Goal: Browse casually: Explore the website without a specific task or goal

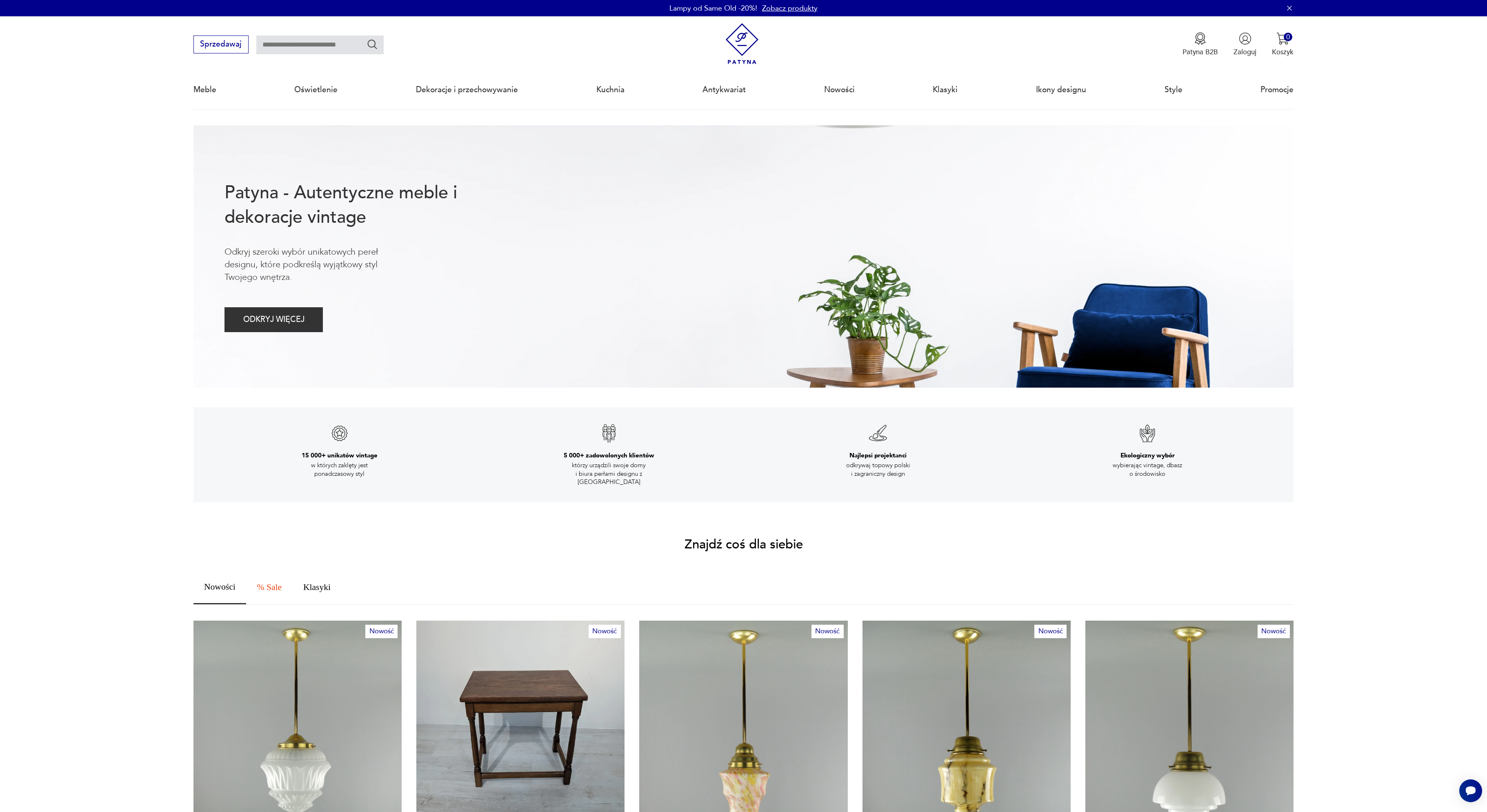
click at [217, 583] on span "Nowości" at bounding box center [219, 587] width 31 height 9
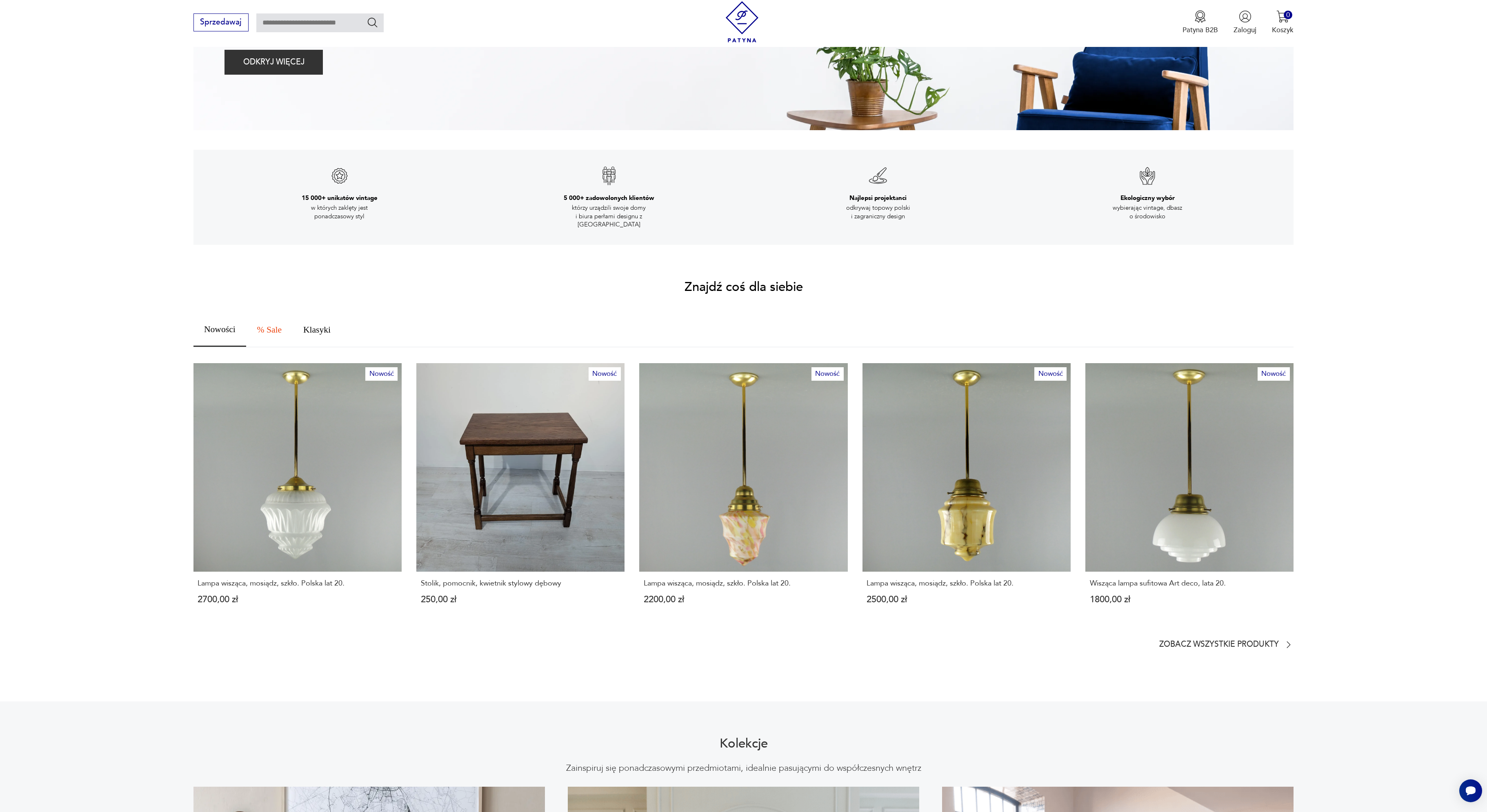
scroll to position [259, 0]
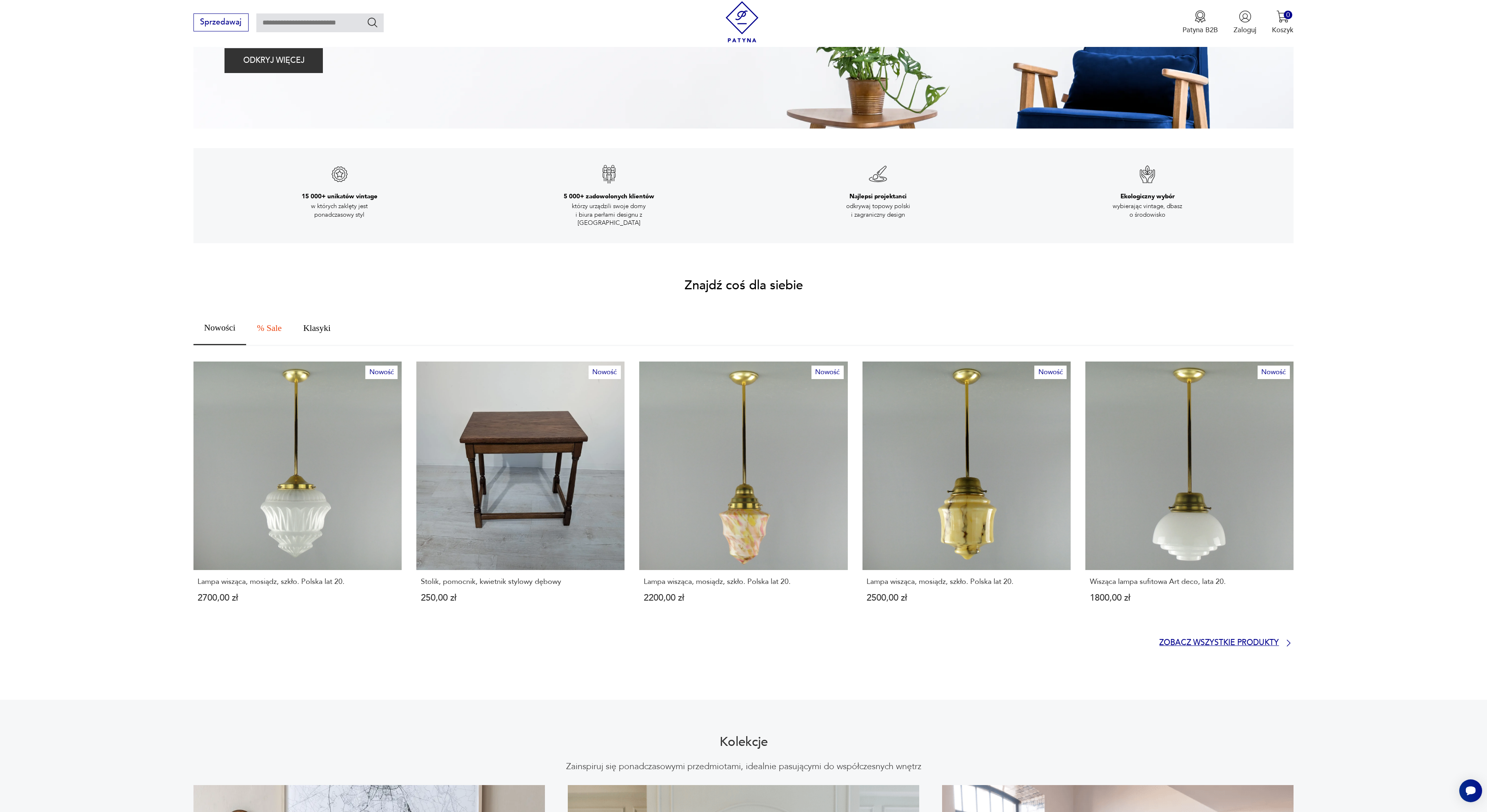
click at [1210, 640] on p "Zobacz wszystkie produkty" at bounding box center [1219, 643] width 119 height 6
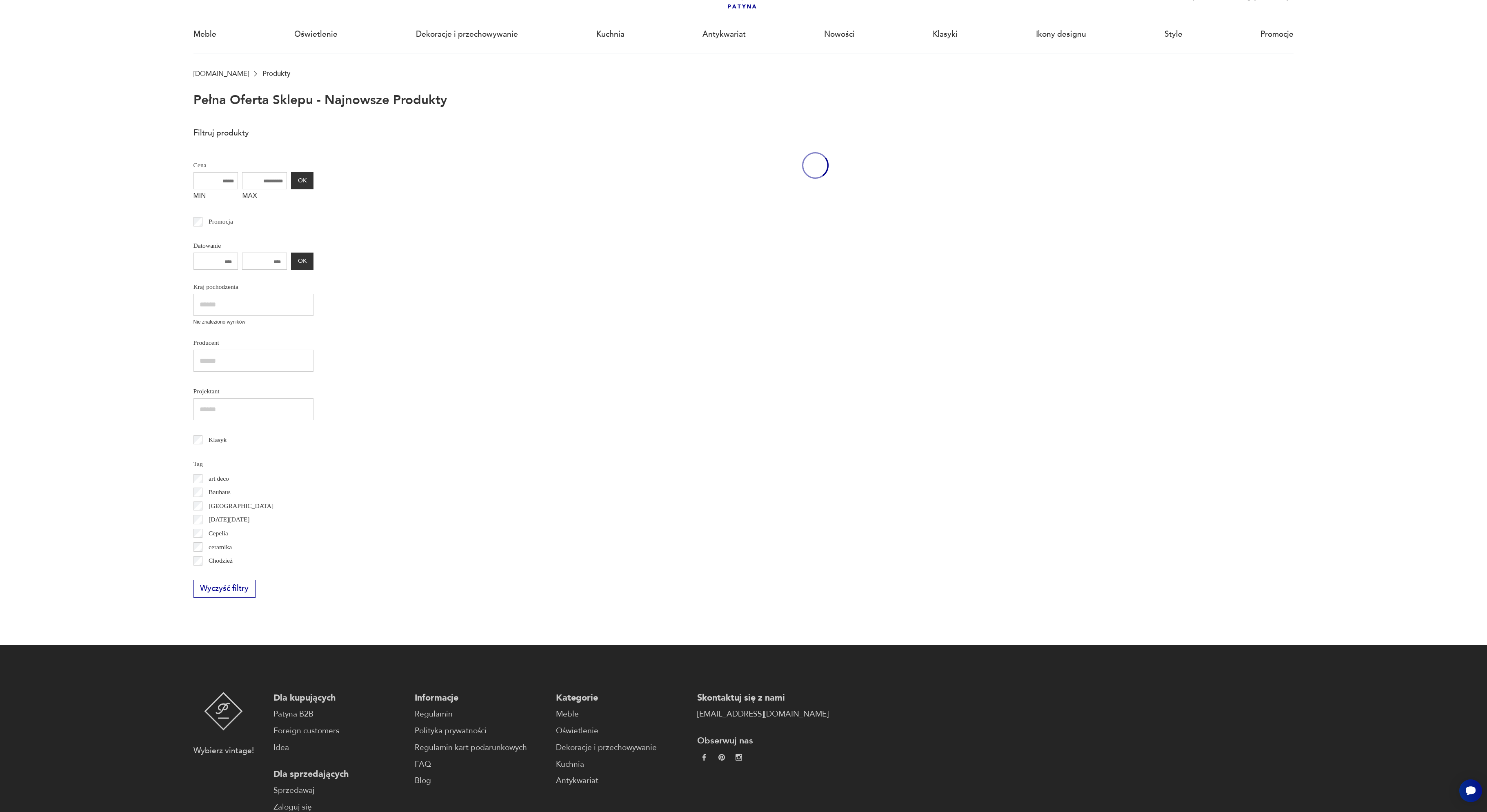
scroll to position [56, 0]
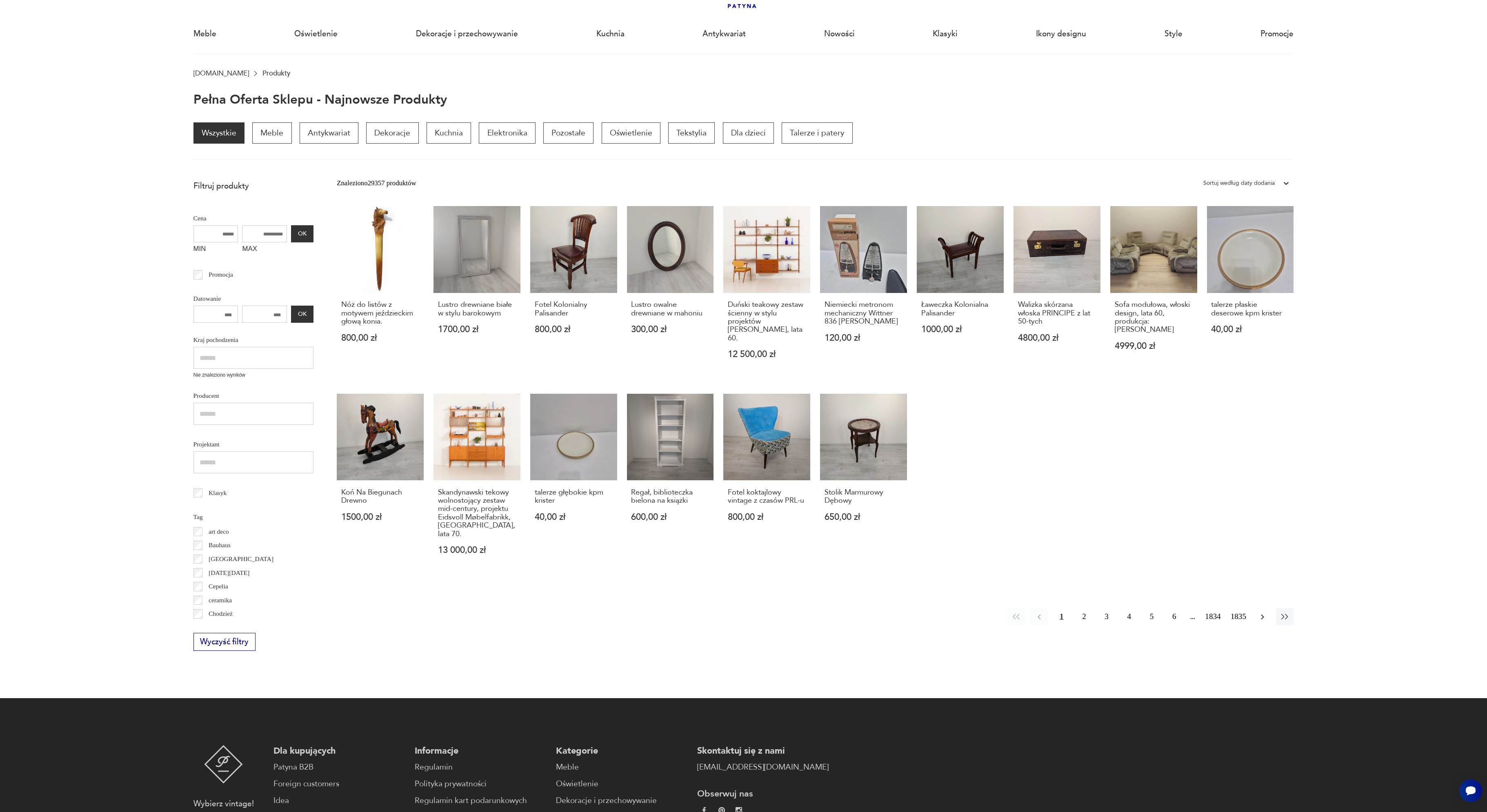
click at [1262, 614] on icon "button" at bounding box center [1262, 617] width 3 height 5
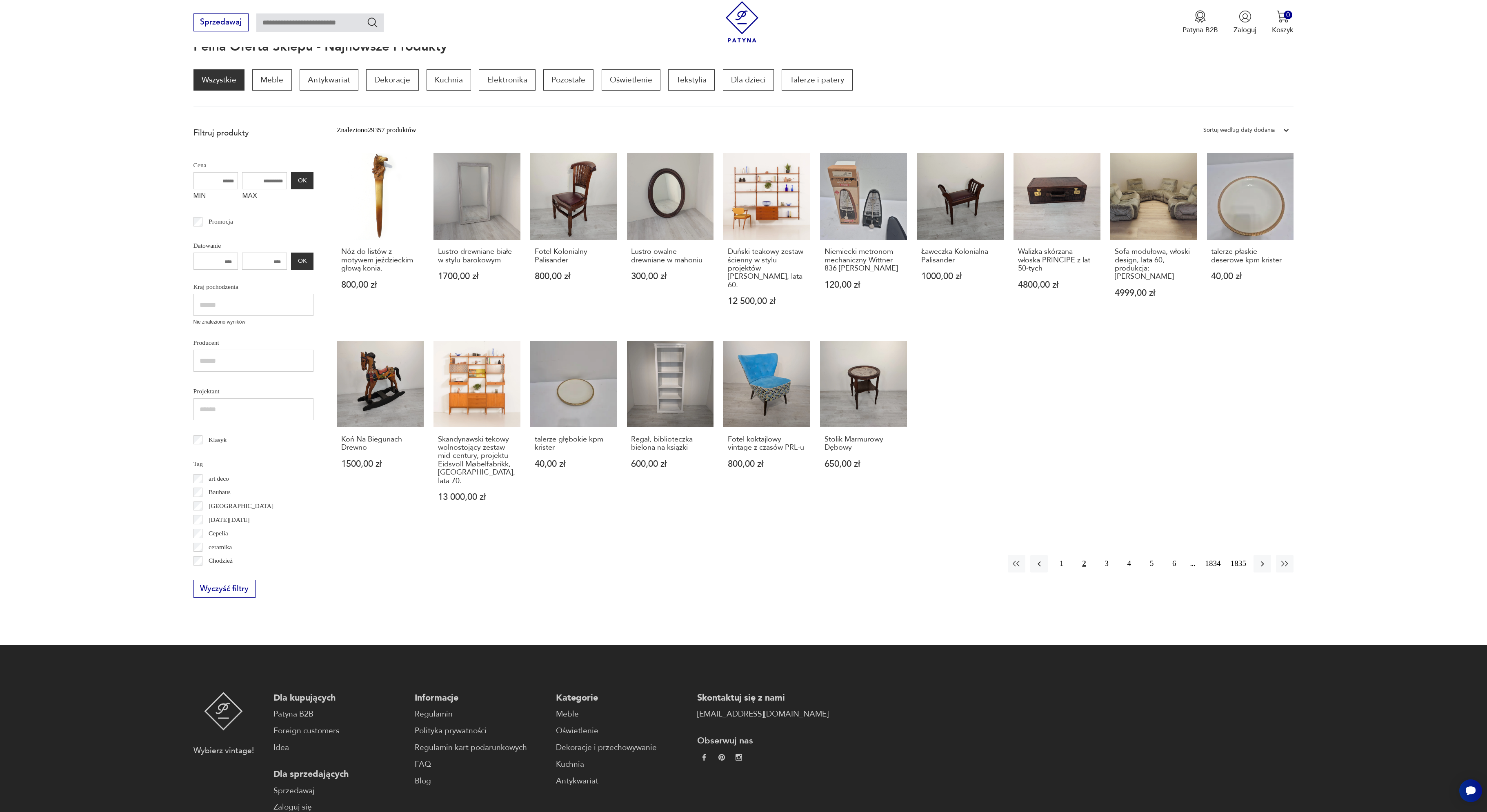
scroll to position [109, 0]
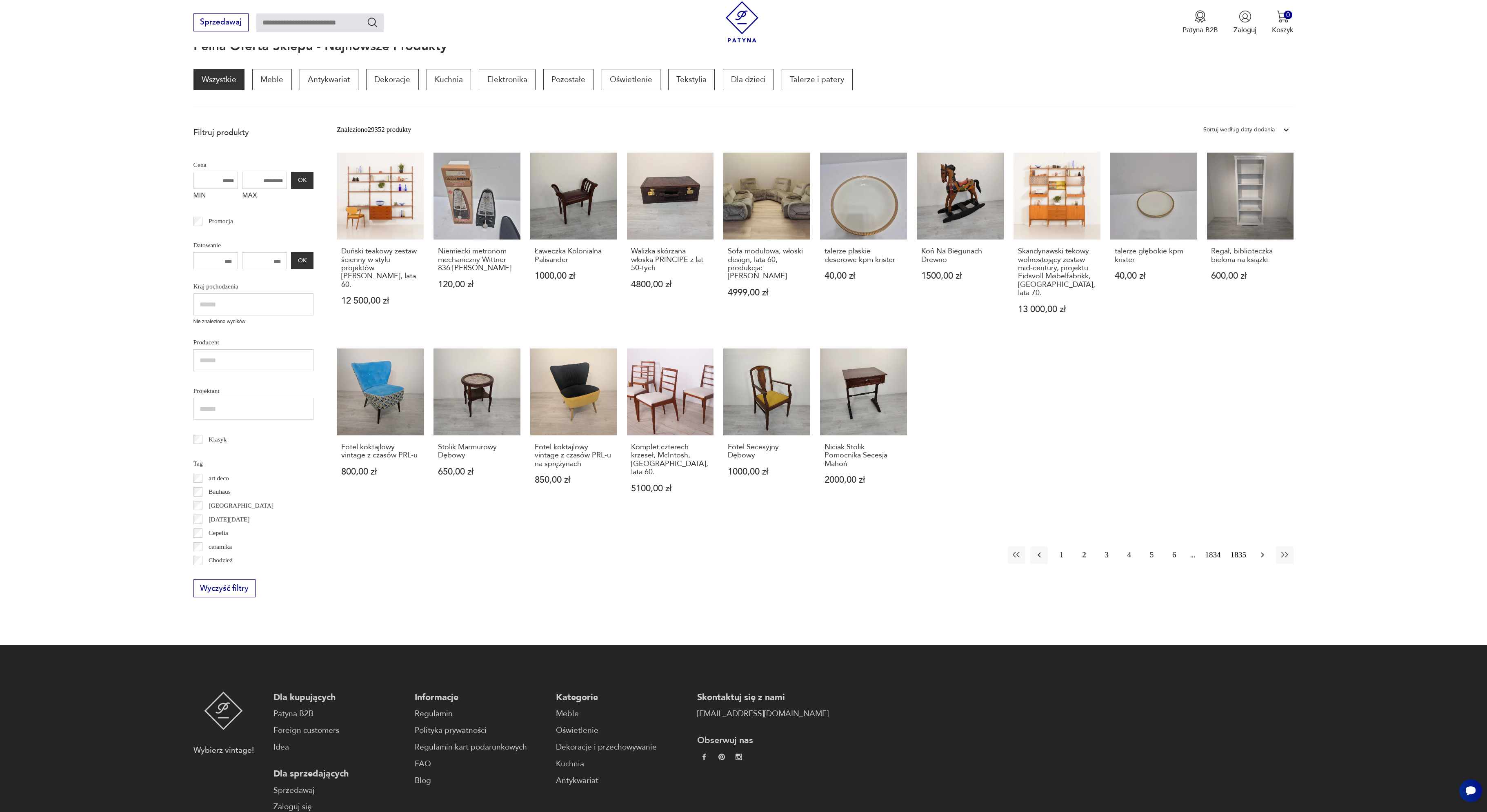
click at [1264, 550] on icon "button" at bounding box center [1262, 554] width 10 height 10
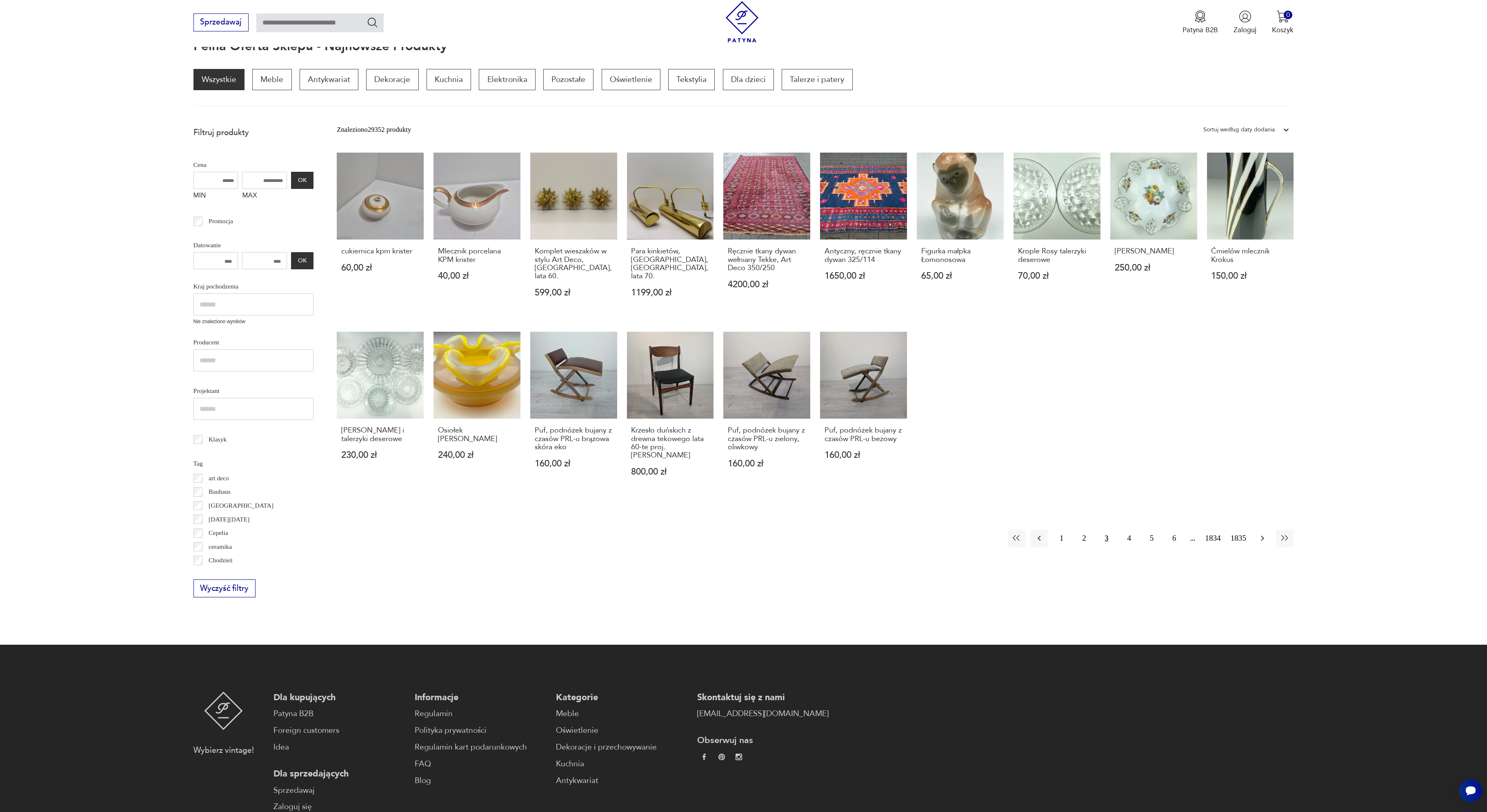
click at [1260, 534] on icon "button" at bounding box center [1262, 538] width 10 height 10
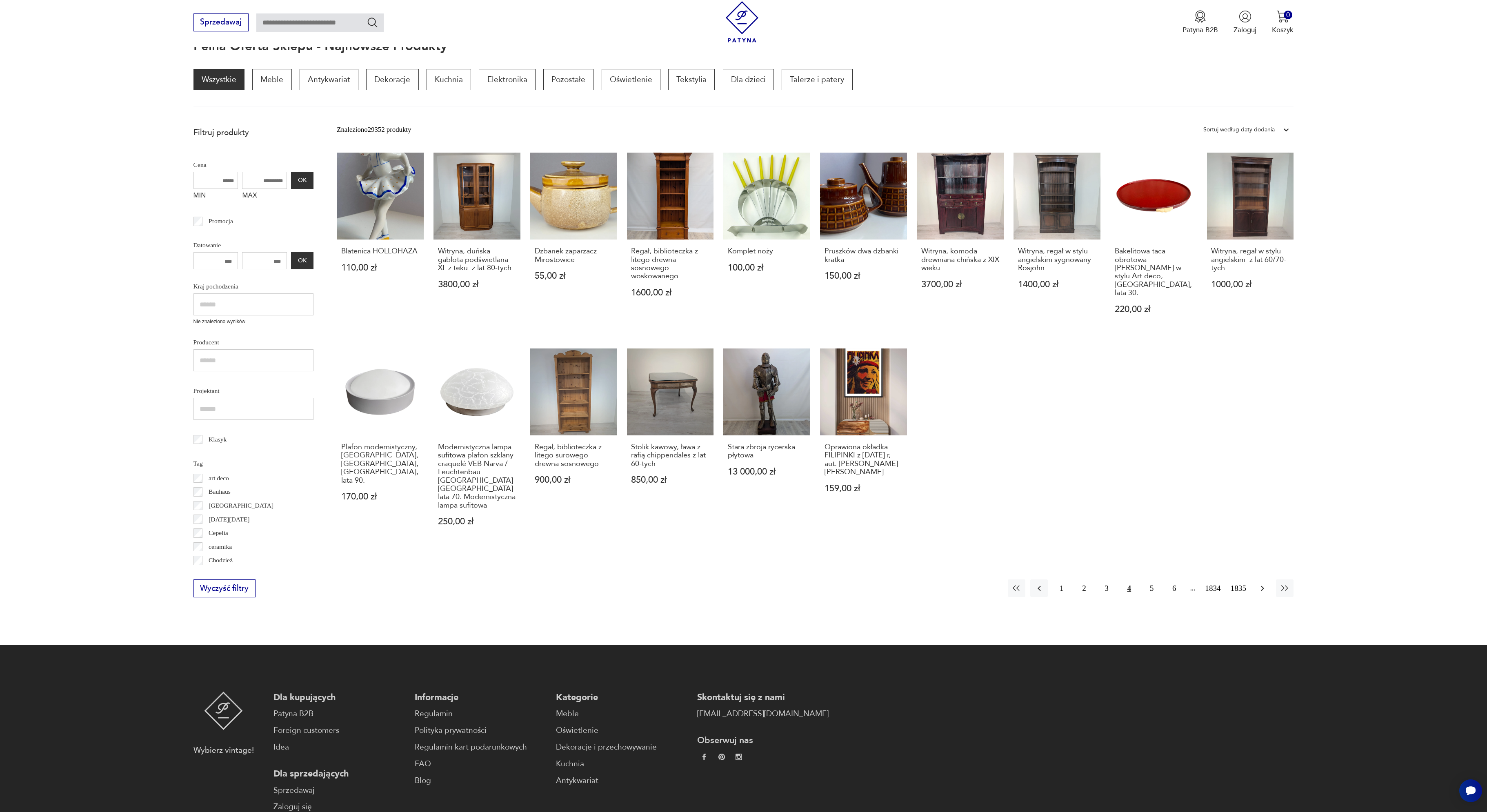
click at [1262, 585] on icon "button" at bounding box center [1262, 588] width 3 height 5
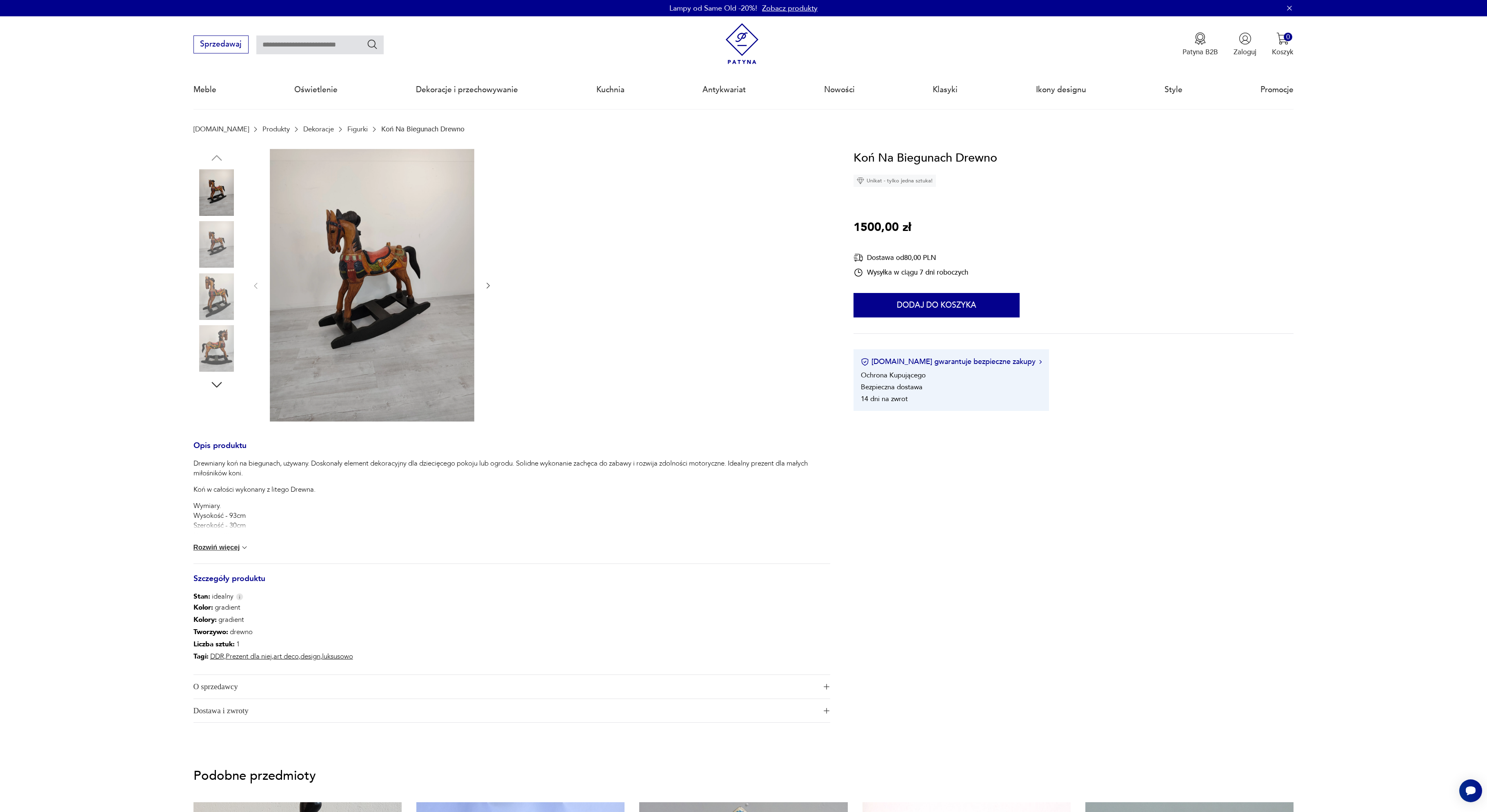
click at [357, 314] on img at bounding box center [372, 285] width 205 height 273
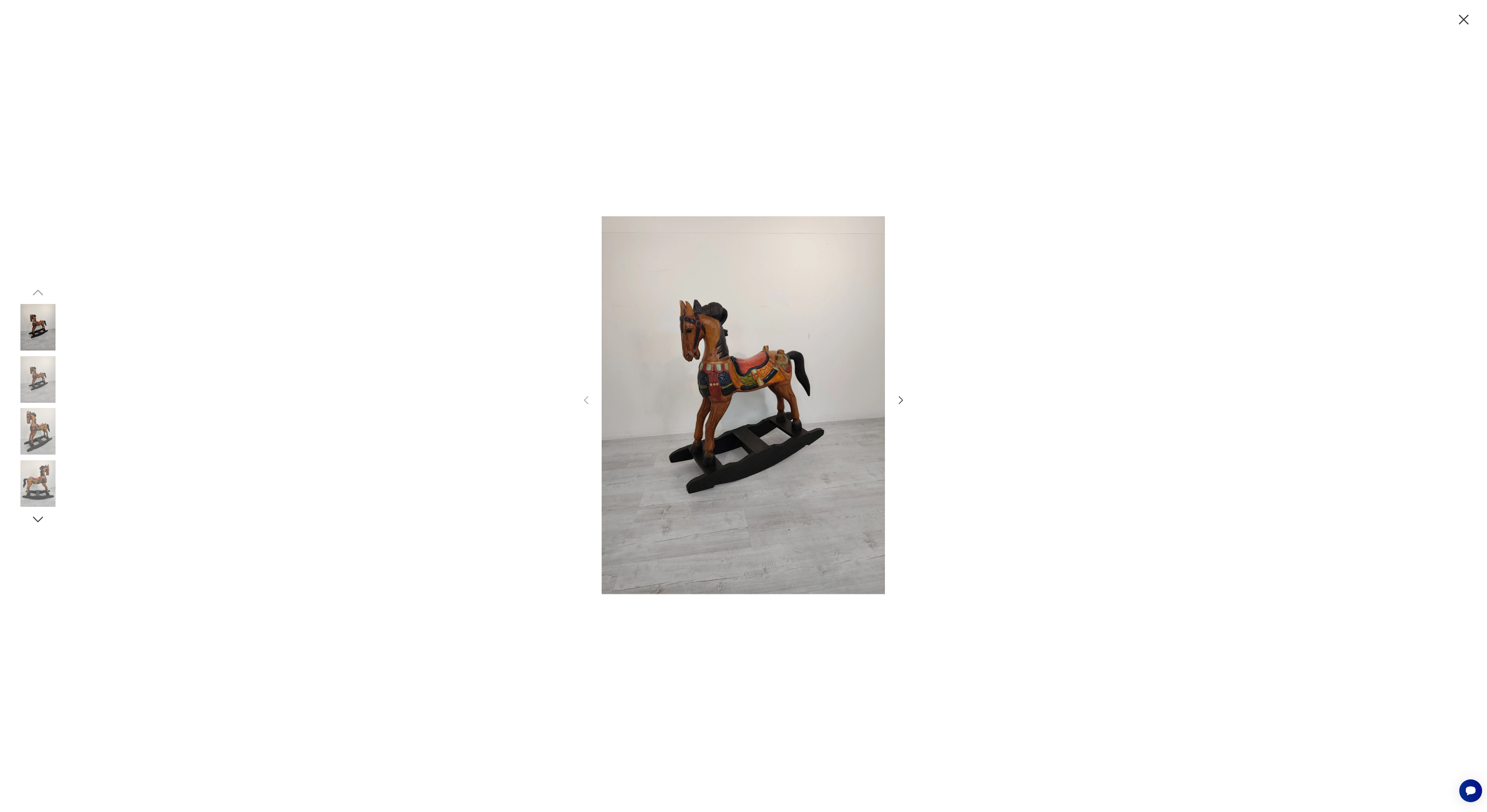
click at [902, 396] on icon "button" at bounding box center [901, 400] width 12 height 12
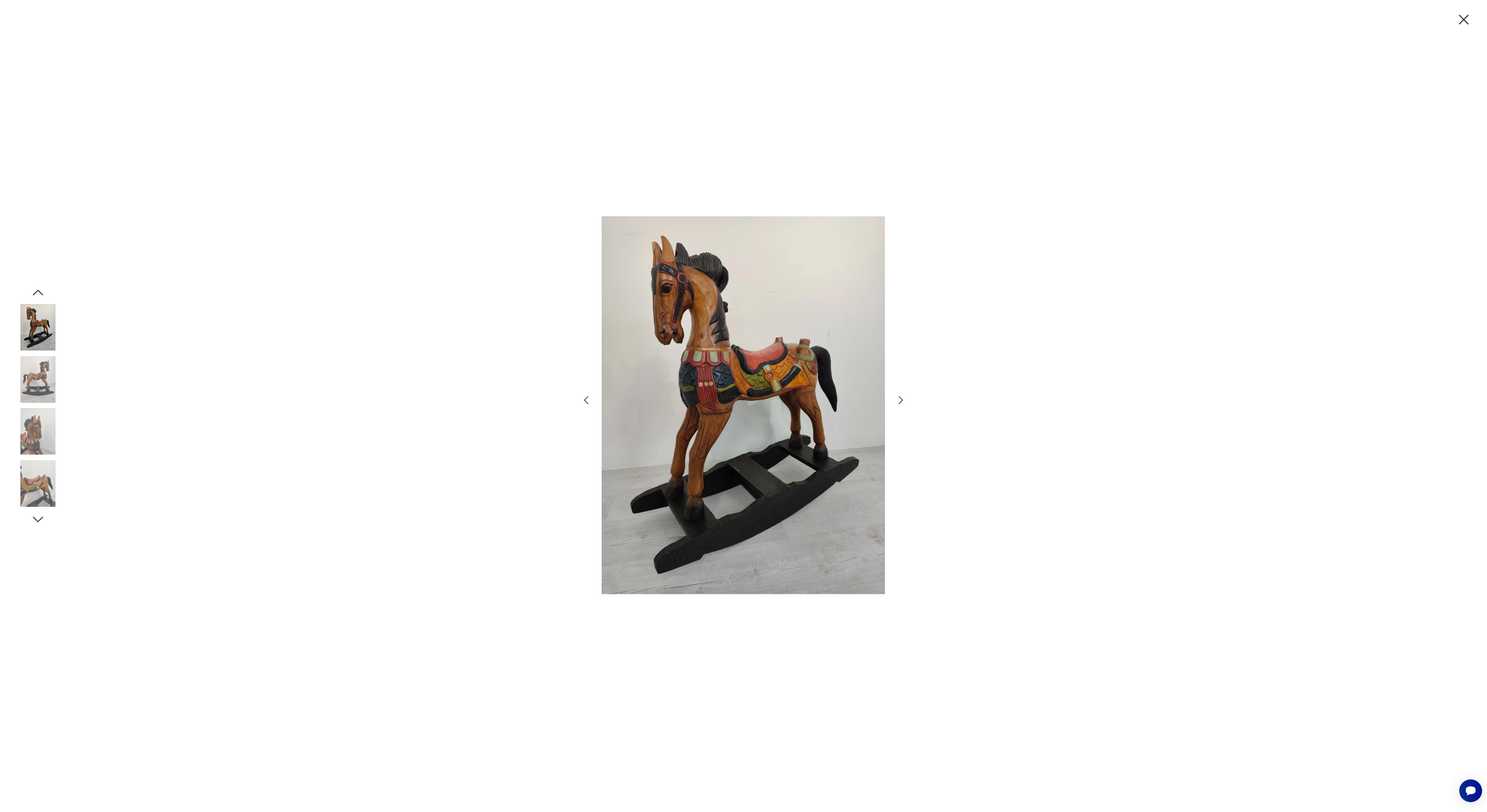
click at [902, 396] on icon "button" at bounding box center [901, 400] width 12 height 12
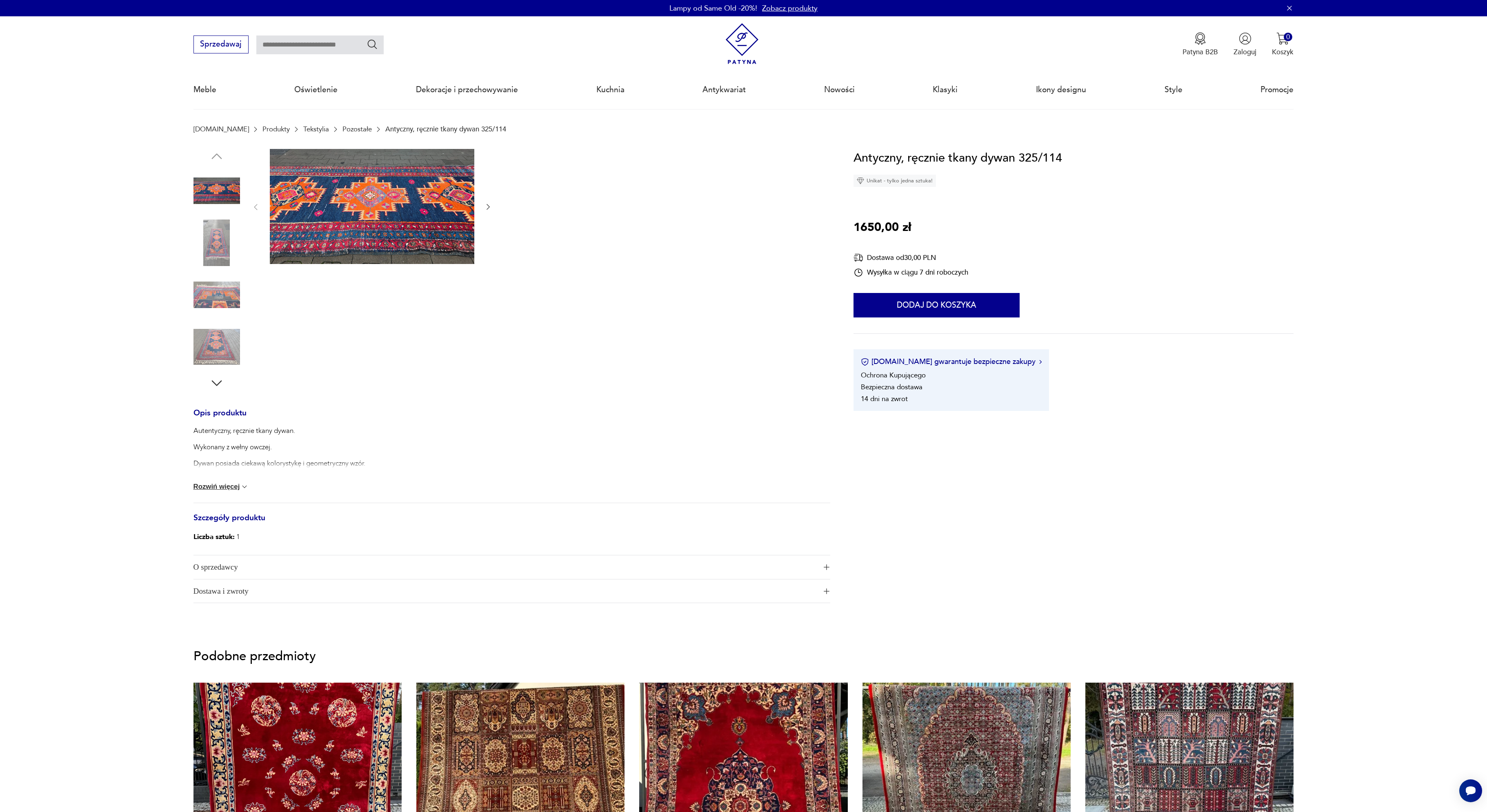
click at [217, 245] on img at bounding box center [217, 243] width 47 height 47
